Goal: Task Accomplishment & Management: Manage account settings

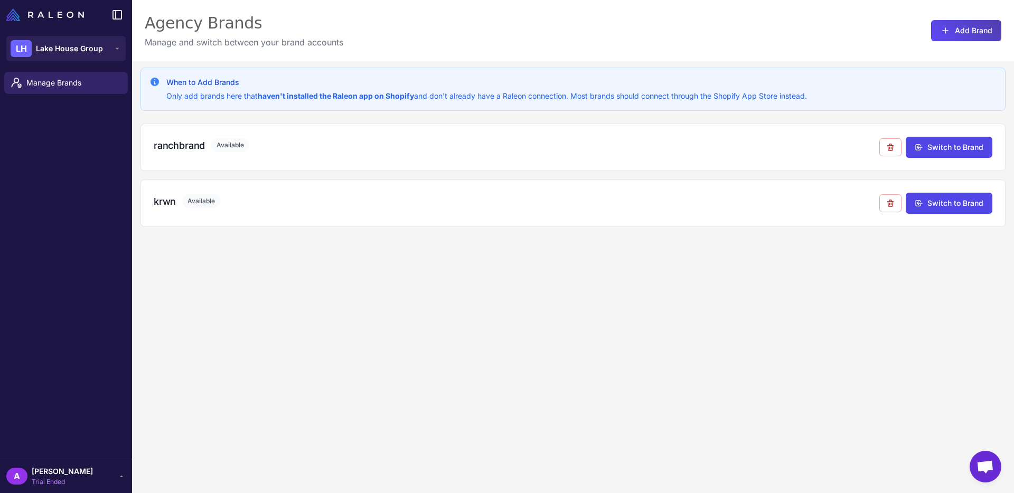
click at [67, 478] on span "Trial Ended" at bounding box center [62, 483] width 61 height 10
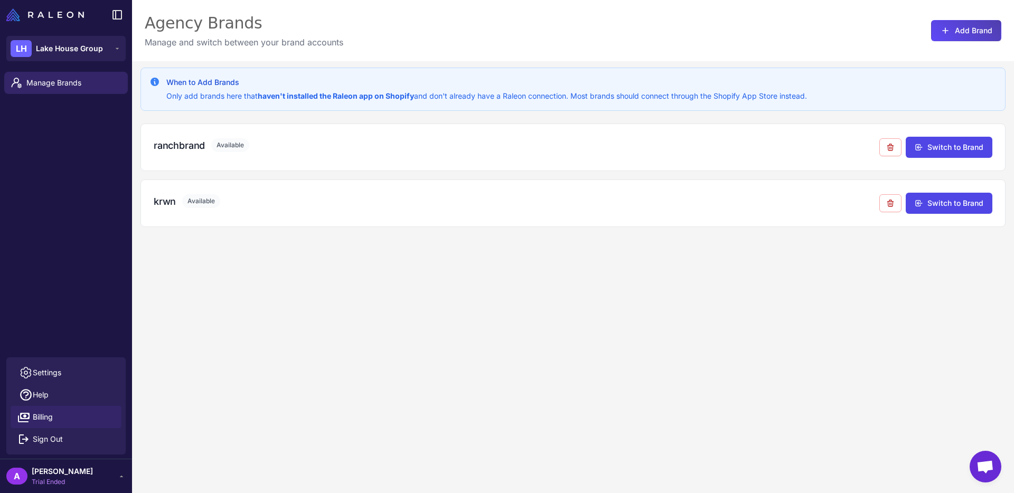
click at [57, 408] on link "Billing" at bounding box center [66, 417] width 111 height 22
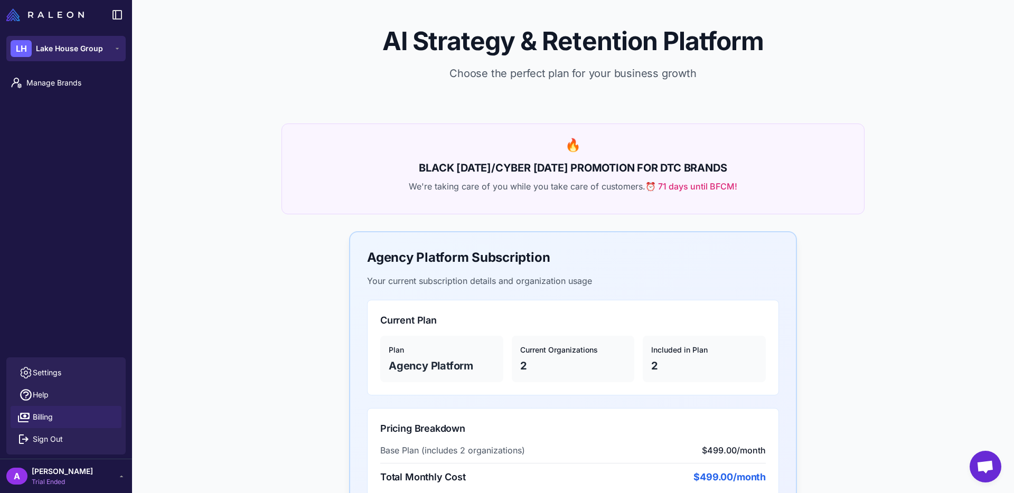
click at [80, 56] on div "LH Lake House Group" at bounding box center [57, 48] width 92 height 17
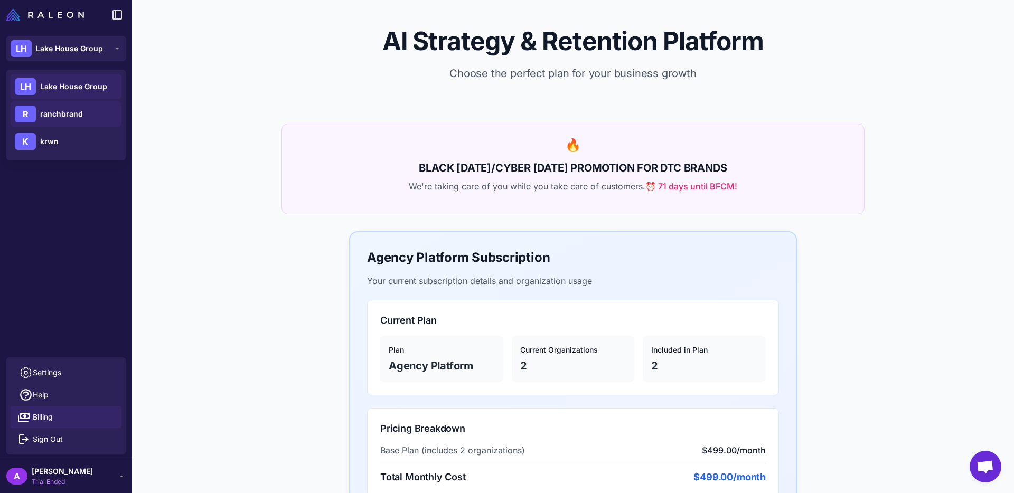
click at [61, 116] on span "ranchbrand" at bounding box center [61, 114] width 43 height 12
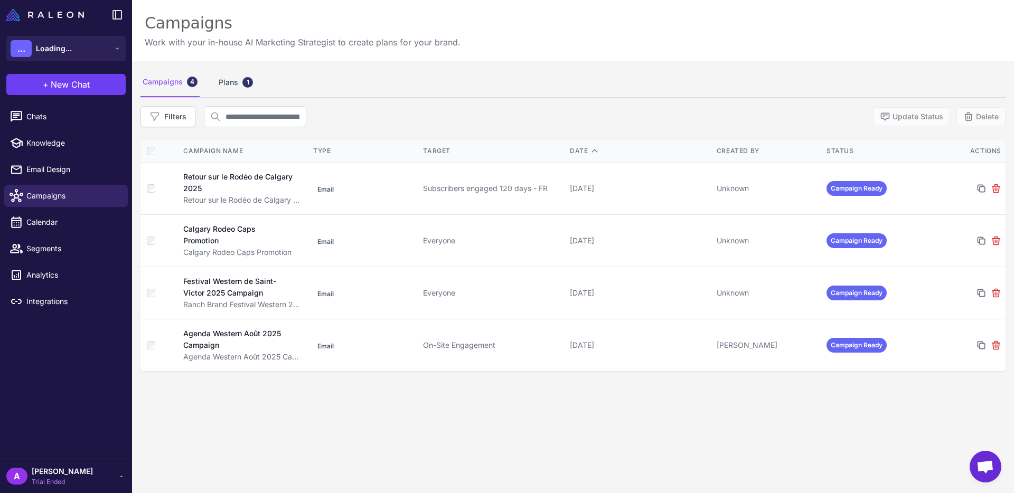
scroll to position [14, 0]
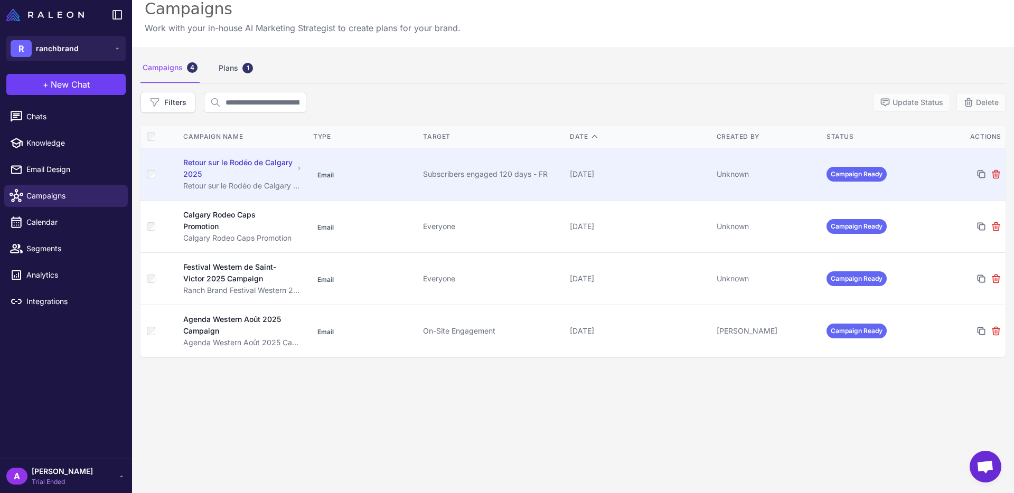
click at [232, 164] on div "Retour sur le Rodéo de Calgary 2025" at bounding box center [238, 168] width 110 height 23
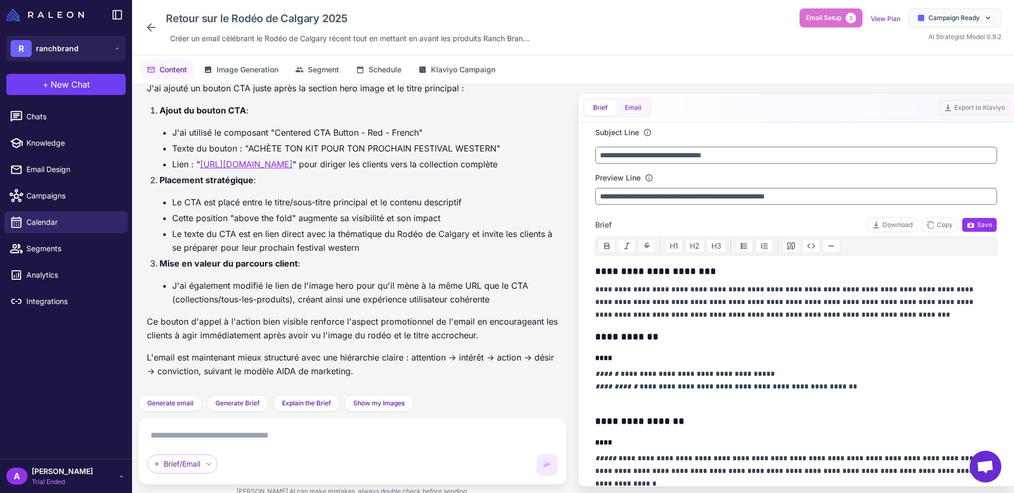
click at [629, 105] on button "Email" at bounding box center [633, 108] width 33 height 16
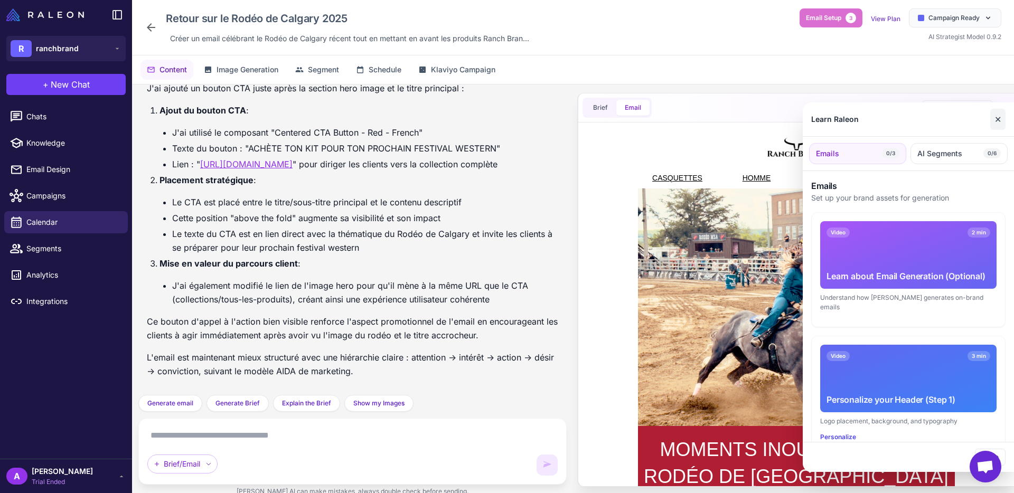
click at [999, 125] on button "✕" at bounding box center [998, 119] width 15 height 21
click at [1004, 114] on button "✕" at bounding box center [998, 119] width 15 height 21
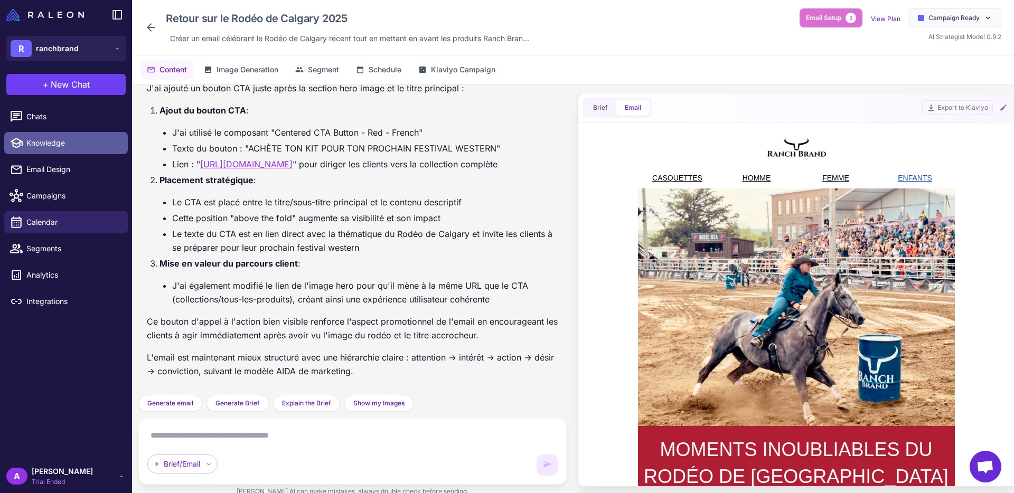
click at [76, 146] on span "Knowledge" at bounding box center [72, 143] width 93 height 12
select select
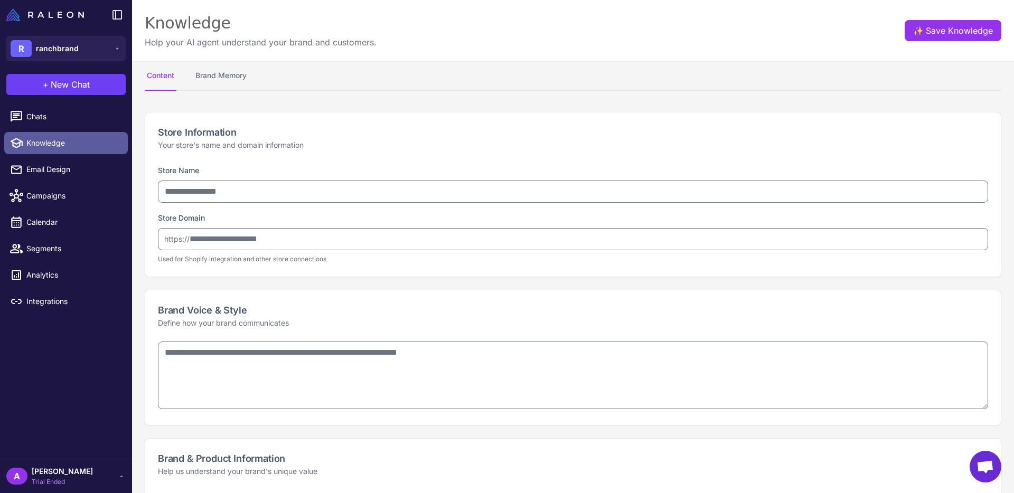
type input "**********"
type textarea "**********"
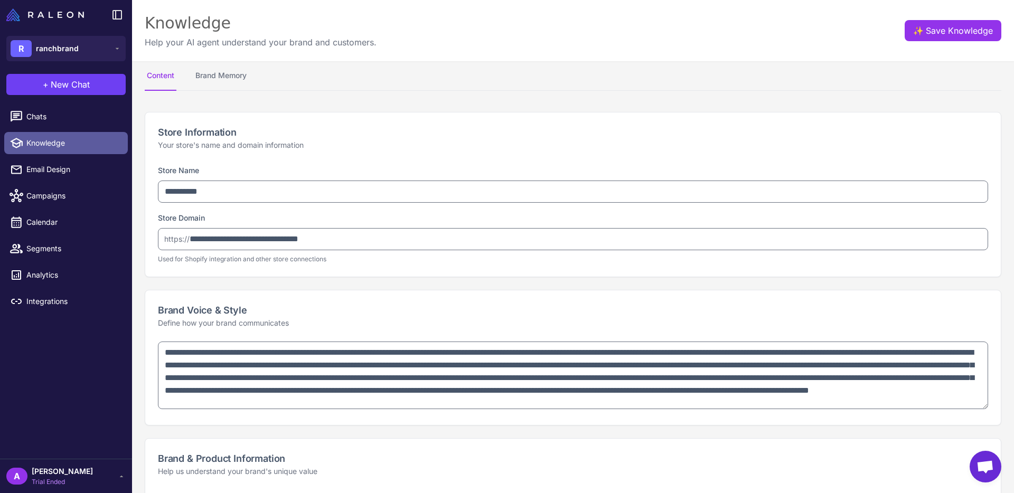
type textarea "**********"
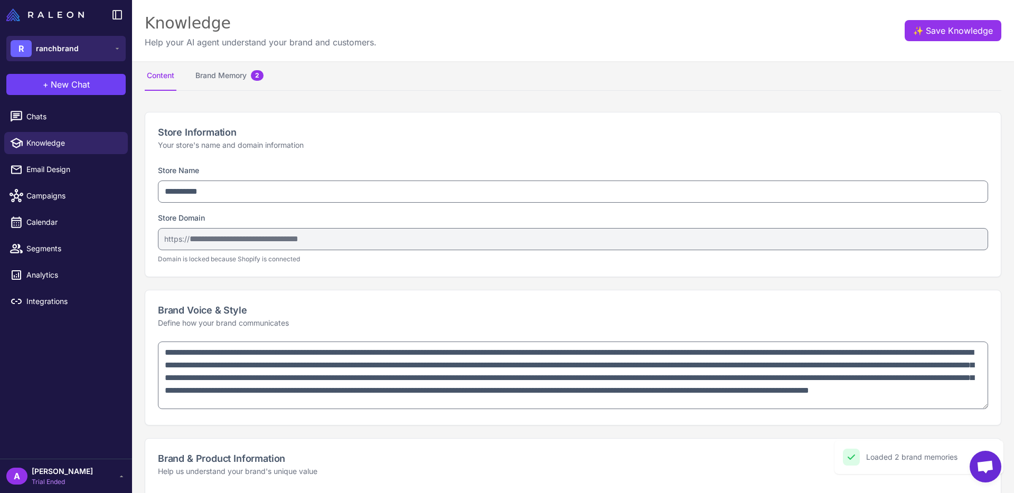
click at [73, 51] on span "ranchbrand" at bounding box center [57, 49] width 43 height 12
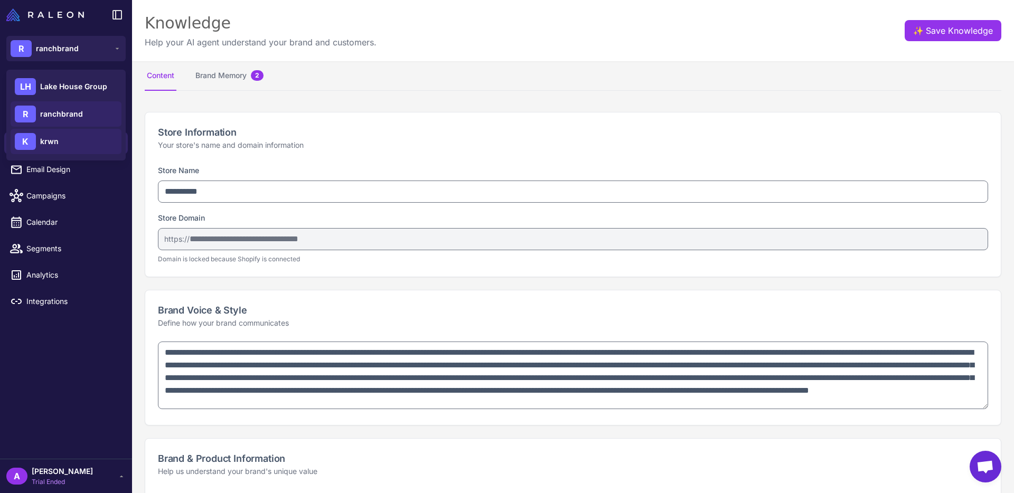
click at [62, 138] on div "K krwn" at bounding box center [66, 141] width 111 height 25
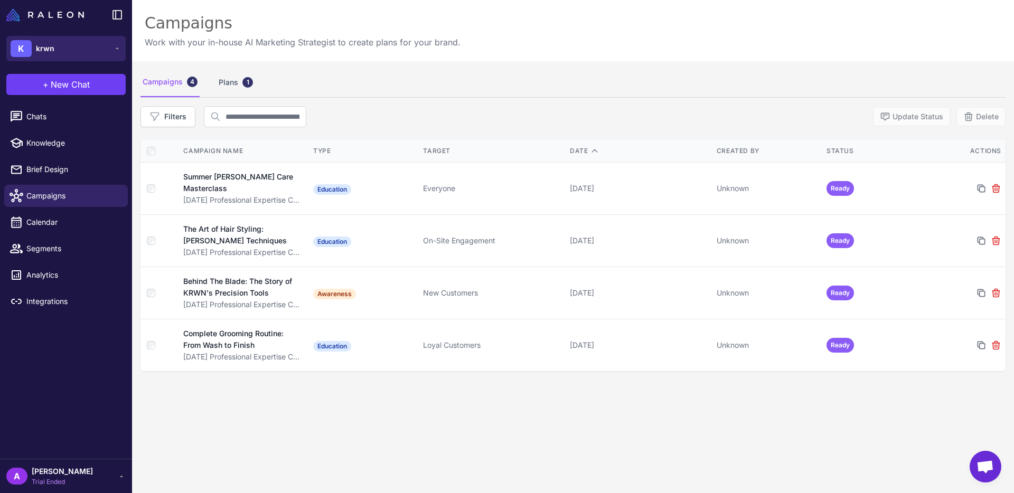
click at [72, 47] on button "K krwn" at bounding box center [65, 48] width 119 height 25
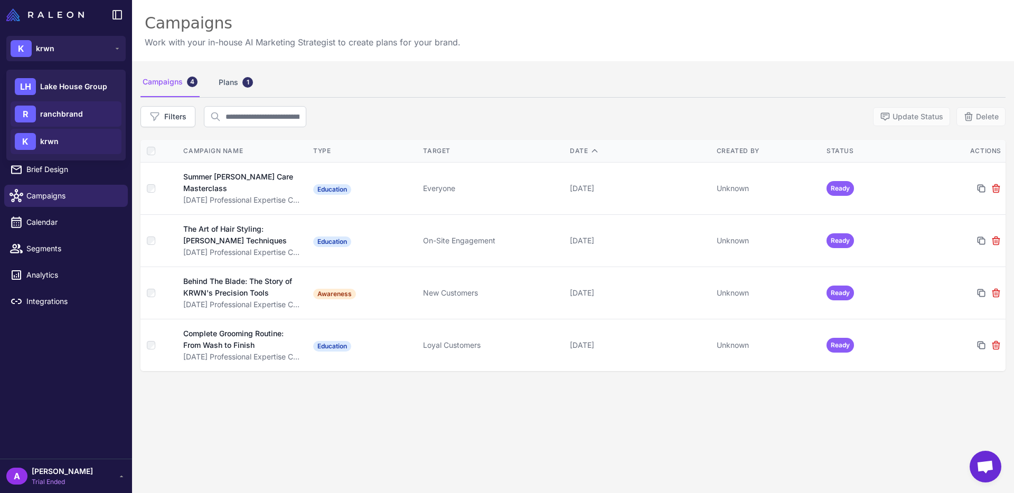
click at [57, 114] on span "ranchbrand" at bounding box center [61, 114] width 43 height 12
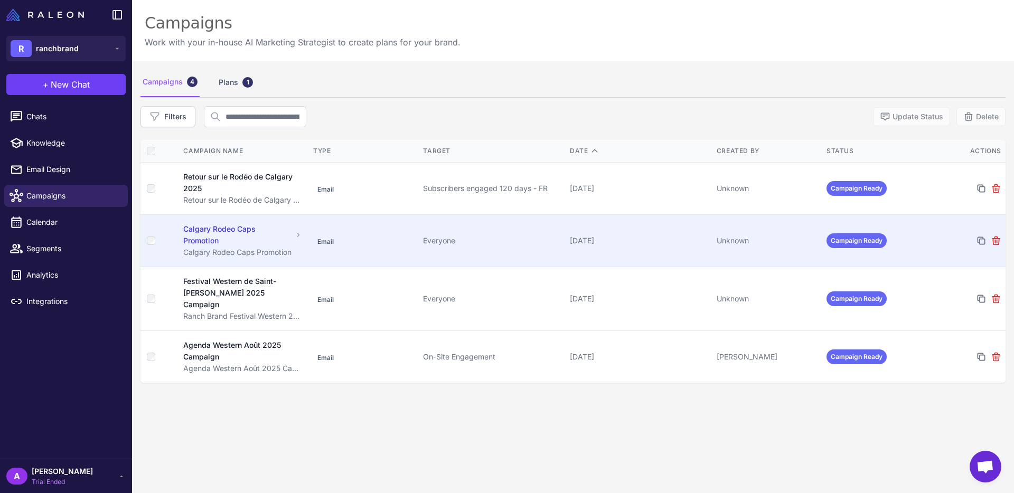
click at [218, 228] on div "Calgary Rodeo Caps Promotion" at bounding box center [237, 234] width 109 height 23
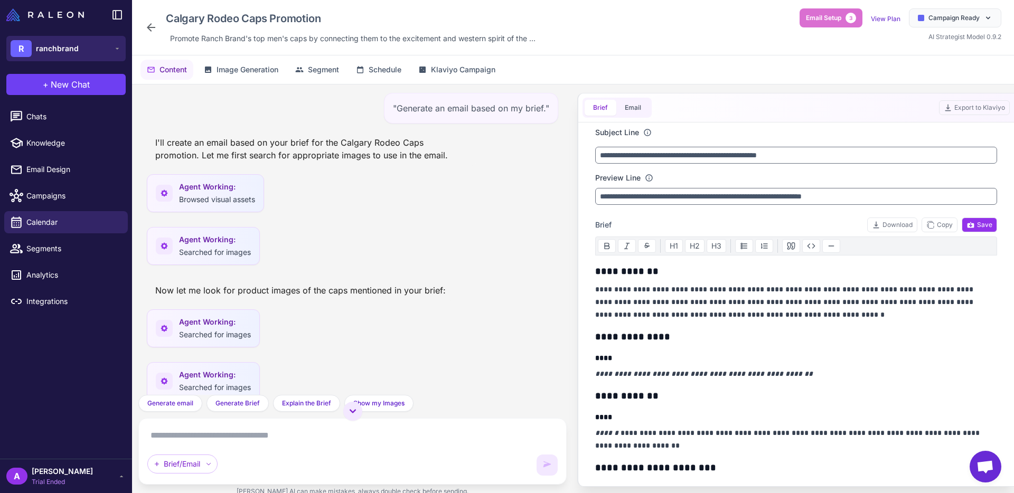
click at [85, 52] on button "R ranchbrand" at bounding box center [65, 48] width 119 height 25
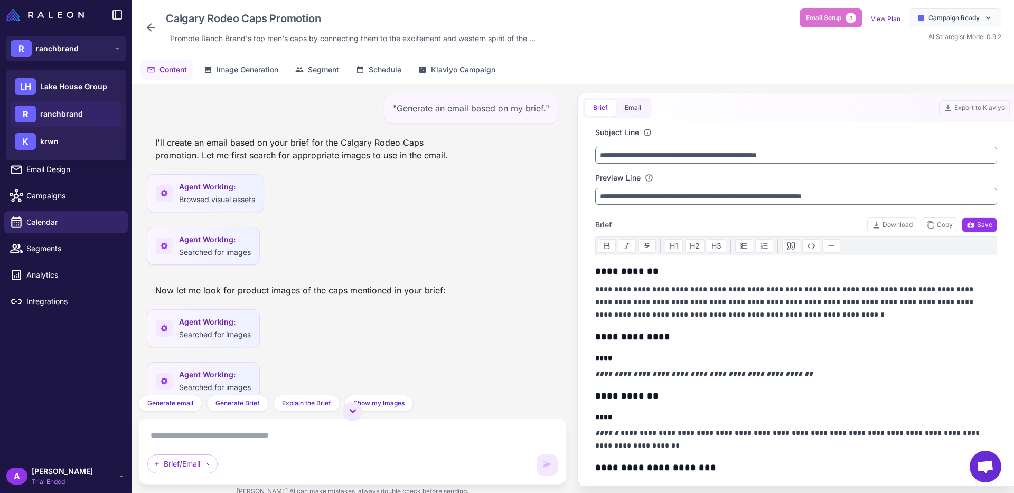
click at [76, 116] on span "ranchbrand" at bounding box center [61, 114] width 43 height 12
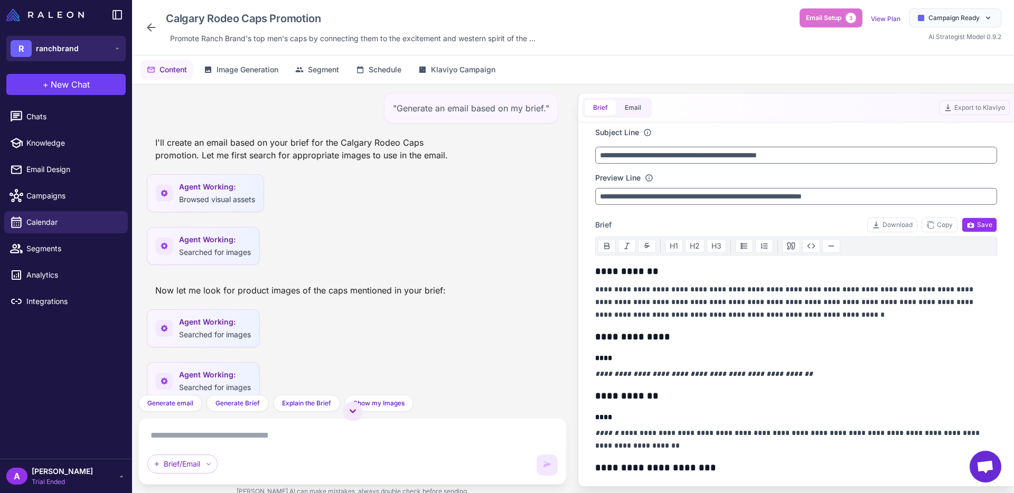
click at [80, 41] on button "R ranchbrand" at bounding box center [65, 48] width 119 height 25
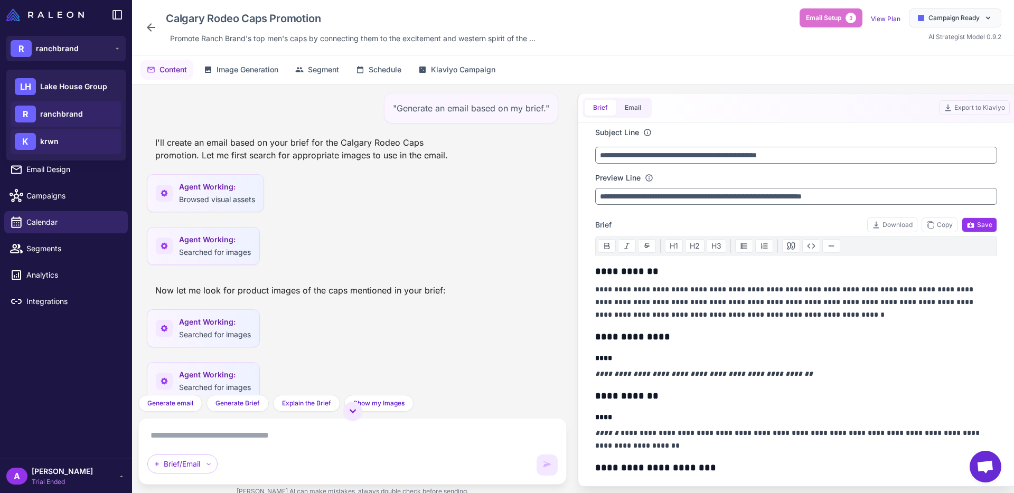
click at [66, 142] on div "K krwn" at bounding box center [66, 141] width 111 height 25
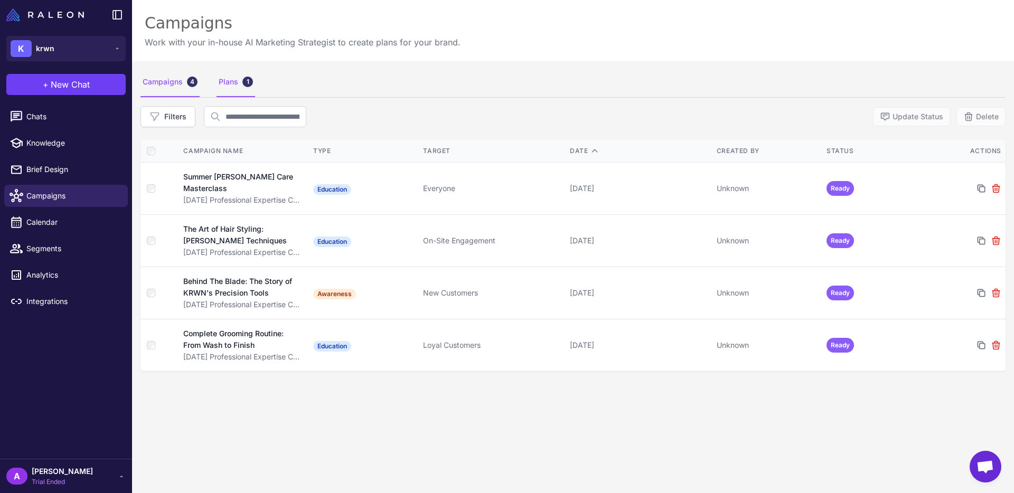
click at [250, 77] on div "Plans 1" at bounding box center [236, 83] width 39 height 30
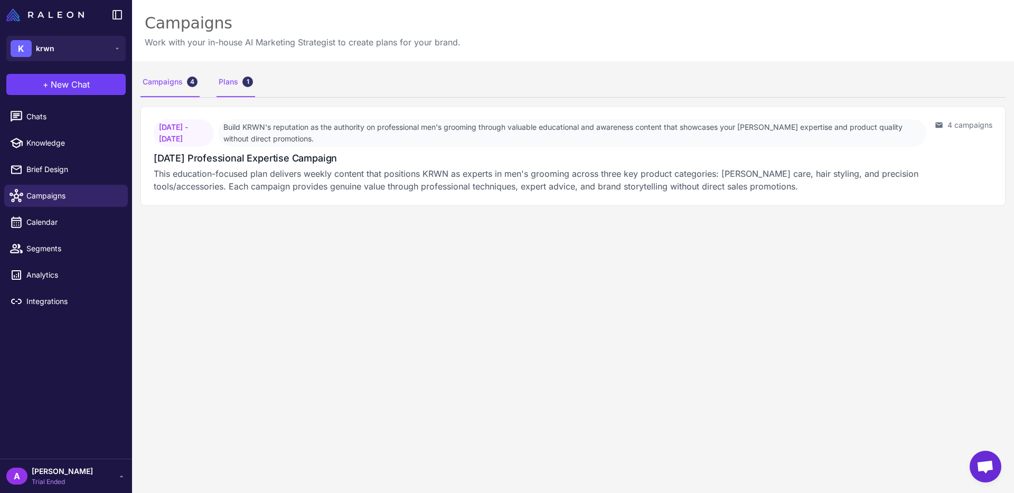
click at [192, 81] on div "4" at bounding box center [192, 82] width 11 height 11
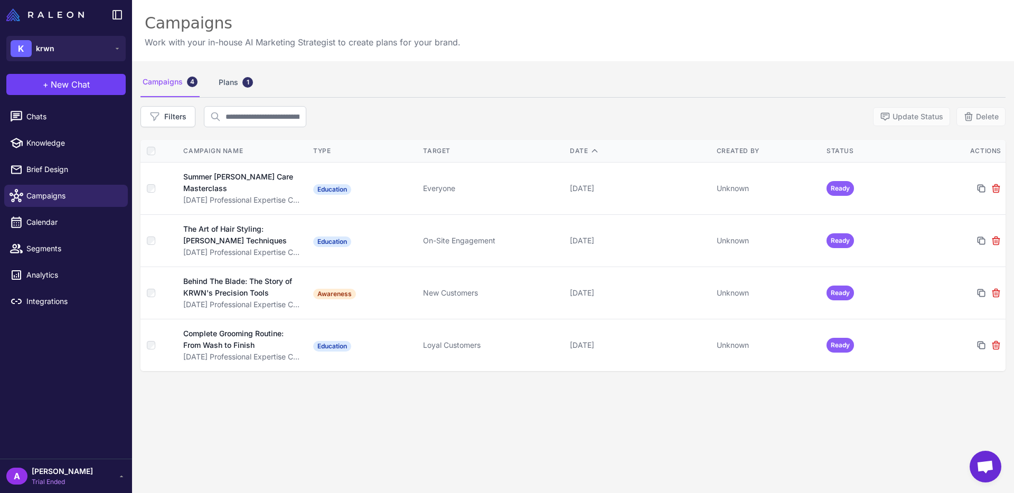
click at [192, 81] on div "4" at bounding box center [192, 82] width 11 height 11
